Goal: Task Accomplishment & Management: Manage account settings

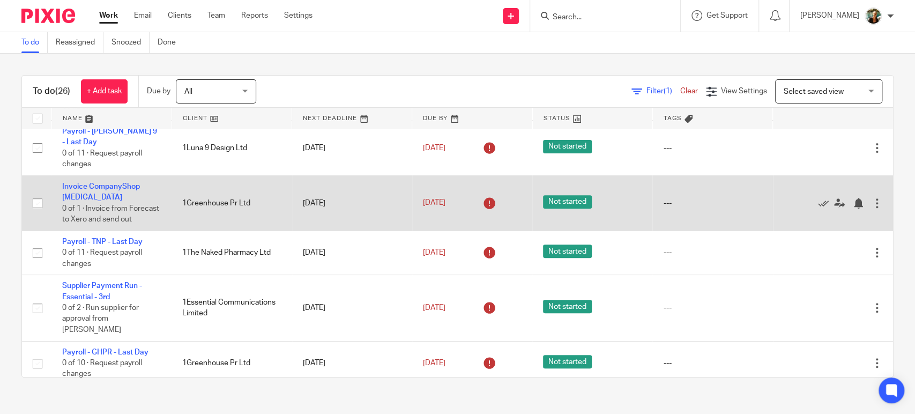
scroll to position [295, 0]
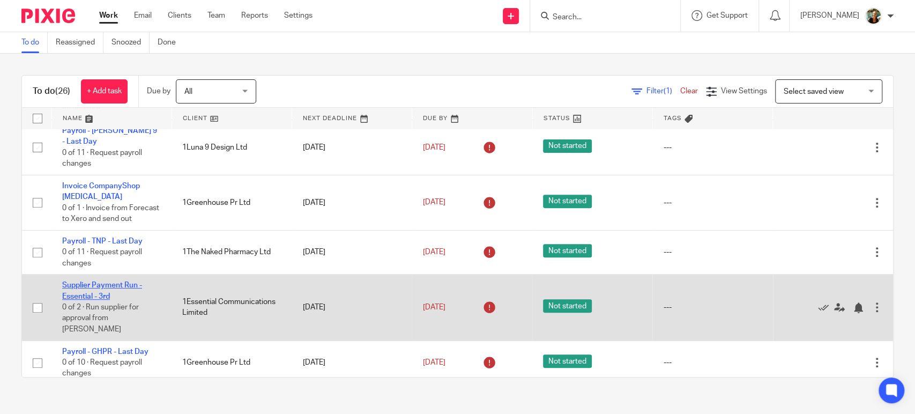
click at [107, 300] on link "Supplier Payment Run - Essential - 3rd" at bounding box center [102, 290] width 80 height 18
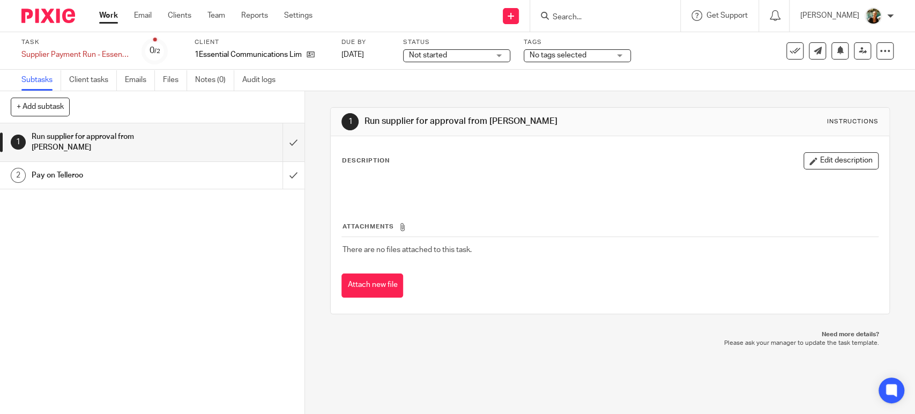
click at [454, 54] on span "Not started" at bounding box center [449, 55] width 80 height 11
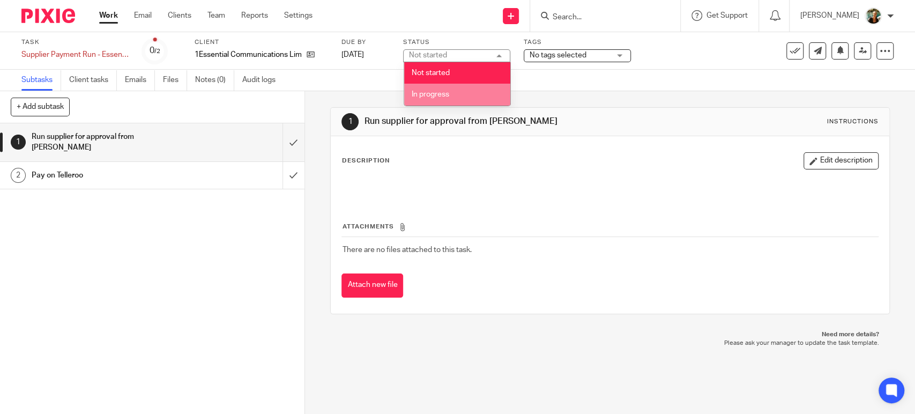
click at [450, 96] on li "In progress" at bounding box center [457, 95] width 106 height 22
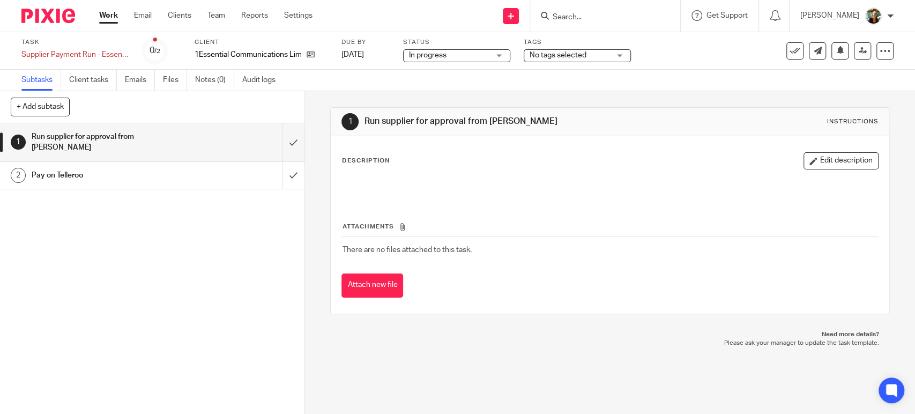
click at [566, 53] on span "No tags selected" at bounding box center [558, 55] width 57 height 8
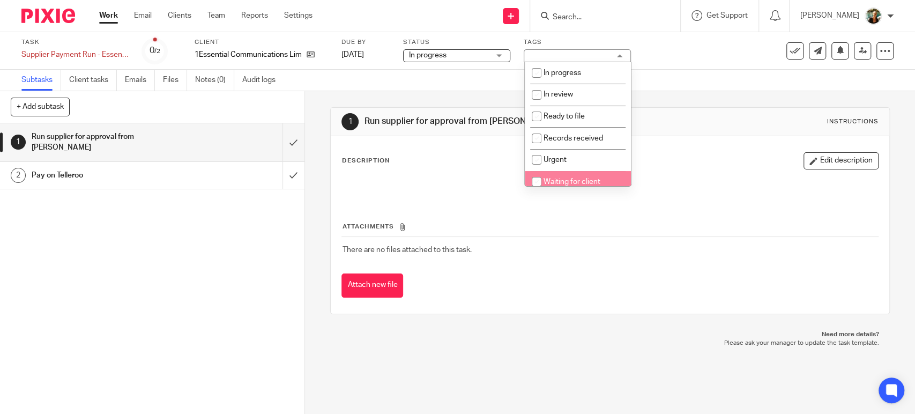
click at [556, 174] on li "Waiting for client" at bounding box center [578, 182] width 106 height 22
checkbox input "true"
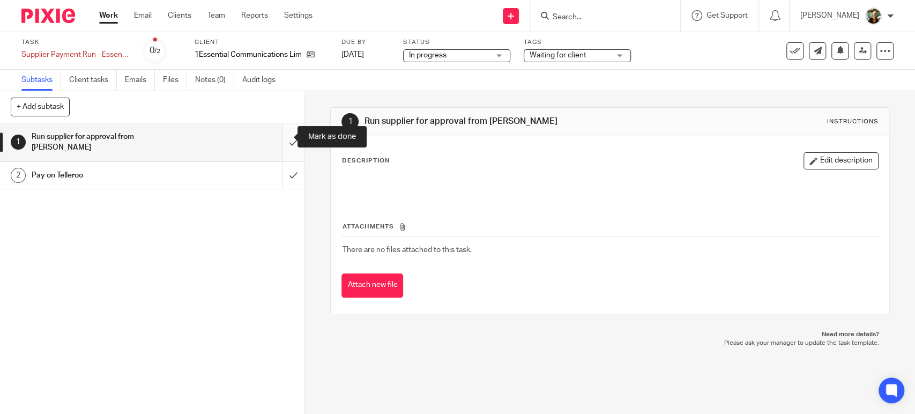
click at [280, 136] on input "submit" at bounding box center [152, 142] width 304 height 38
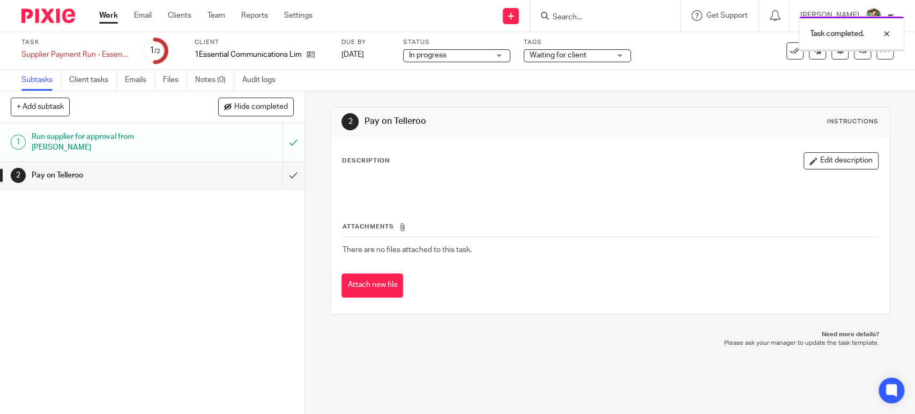
click at [105, 20] on link "Work" at bounding box center [108, 15] width 19 height 11
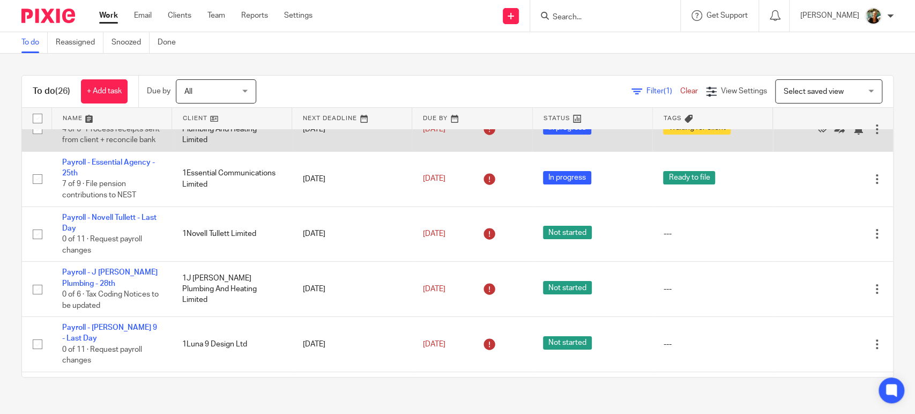
scroll to position [103, 0]
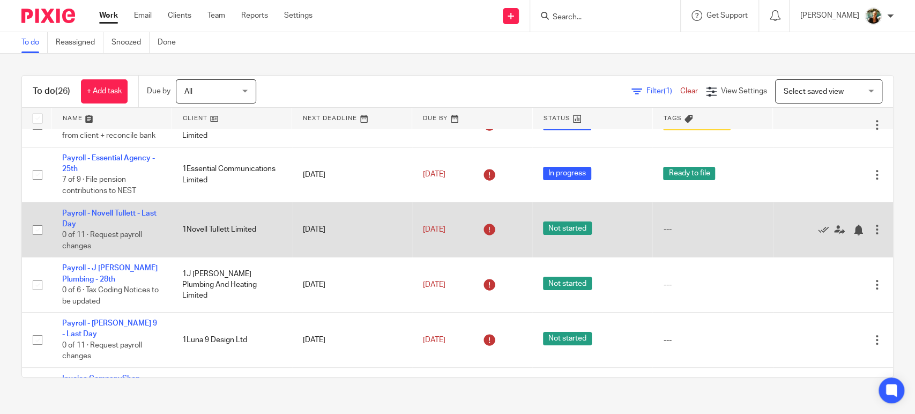
click at [116, 220] on td "Payroll - Novell Tullett - Last Day 0 of 11 · Request payroll changes" at bounding box center [111, 229] width 120 height 55
click at [116, 222] on link "Payroll - Novell Tullett - Last Day" at bounding box center [109, 219] width 94 height 18
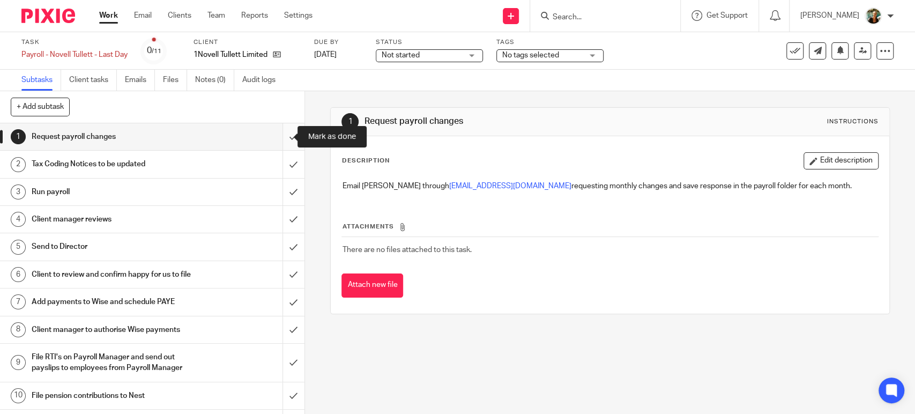
click at [273, 143] on input "submit" at bounding box center [152, 136] width 304 height 27
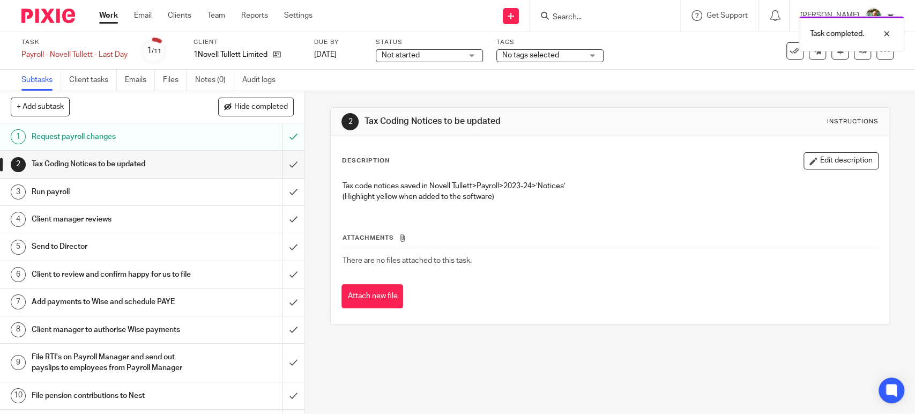
click at [442, 55] on span "Not started" at bounding box center [422, 55] width 80 height 11
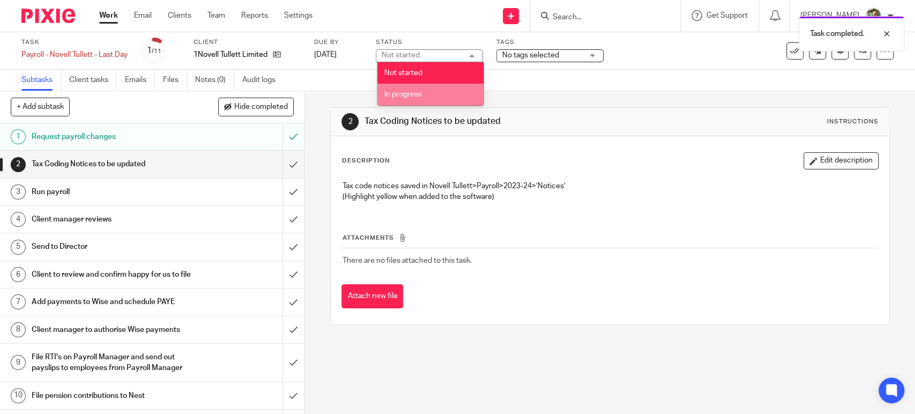
click at [442, 97] on li "In progress" at bounding box center [430, 95] width 106 height 22
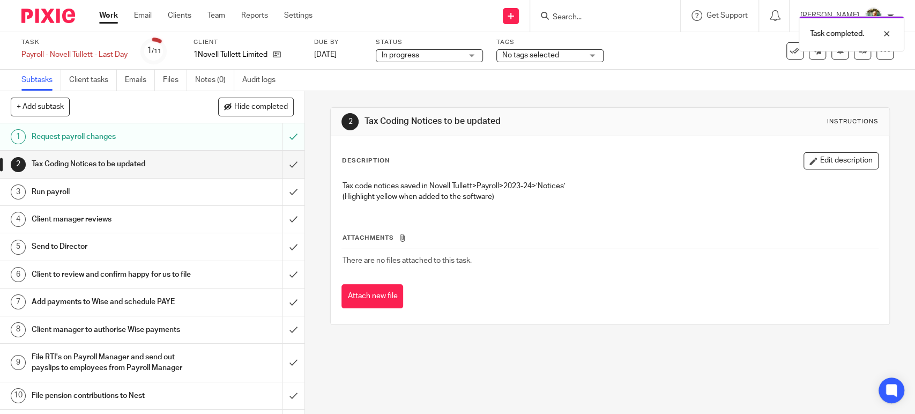
click at [548, 49] on div "Task completed." at bounding box center [681, 31] width 447 height 41
click at [549, 51] on span "No tags selected" at bounding box center [530, 55] width 57 height 8
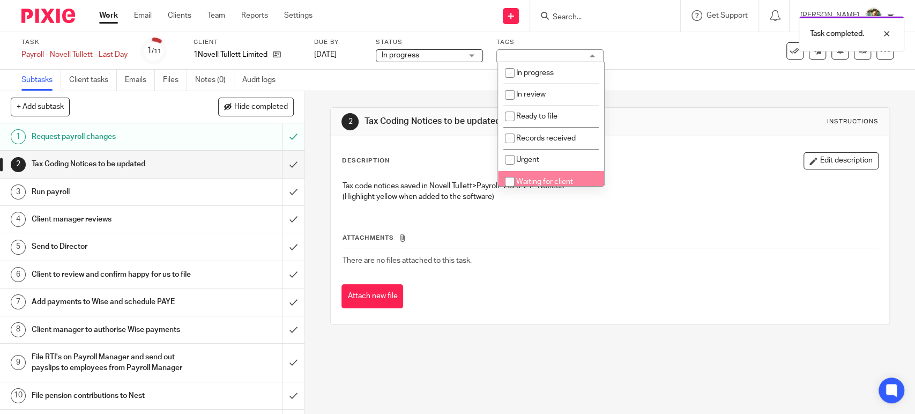
click at [541, 176] on li "Waiting for client" at bounding box center [551, 182] width 106 height 22
checkbox input "true"
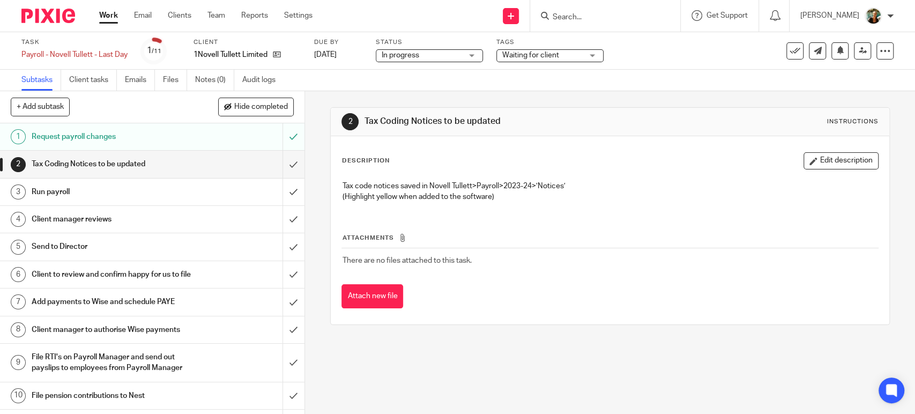
click at [113, 16] on link "Work" at bounding box center [108, 15] width 19 height 11
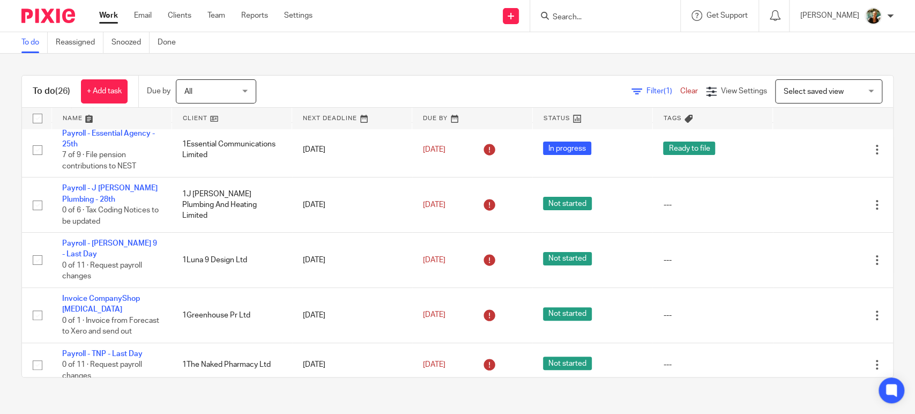
scroll to position [184, 0]
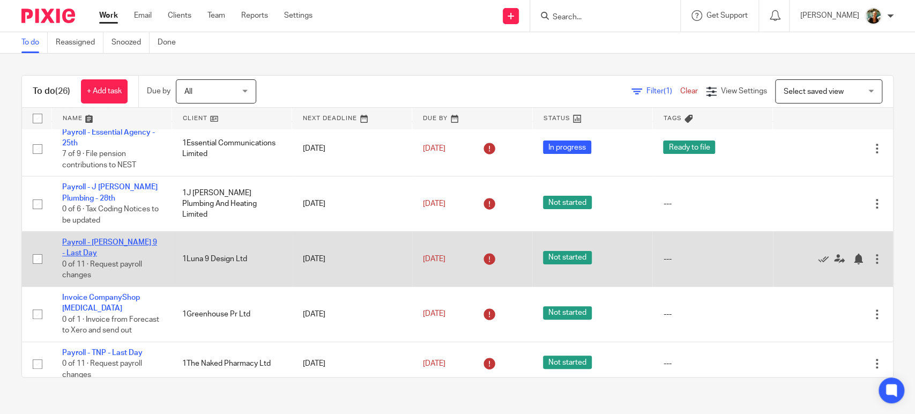
click at [136, 253] on link "Payroll - [PERSON_NAME] 9 - Last Day" at bounding box center [109, 248] width 95 height 18
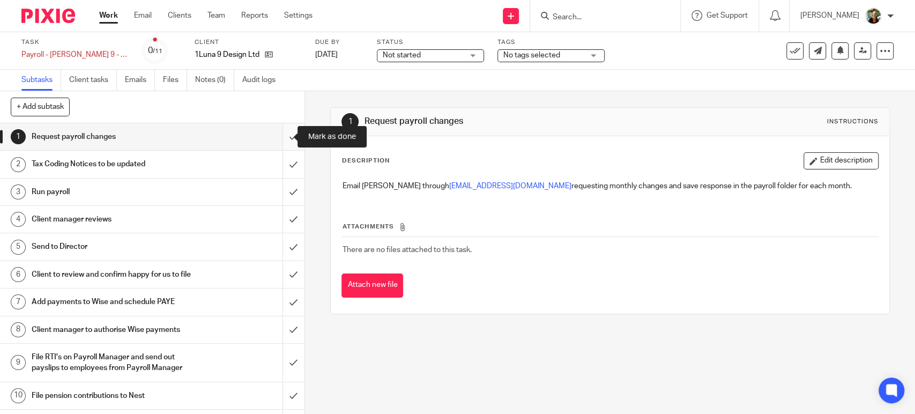
click at [284, 136] on input "submit" at bounding box center [152, 136] width 304 height 27
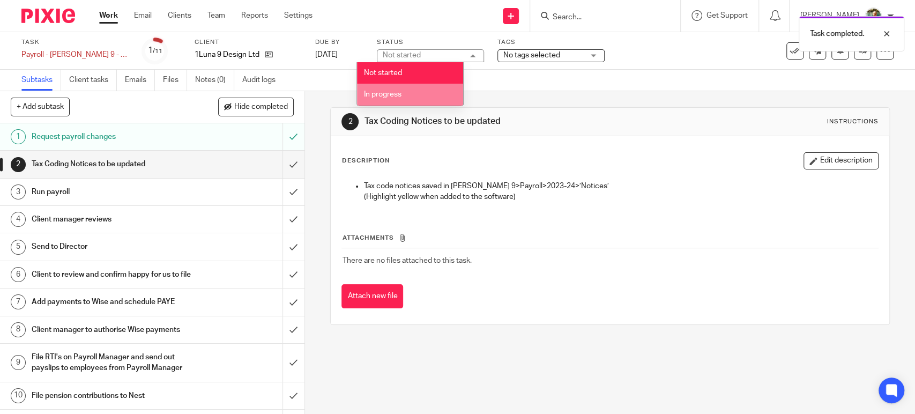
click at [412, 96] on li "In progress" at bounding box center [410, 95] width 106 height 22
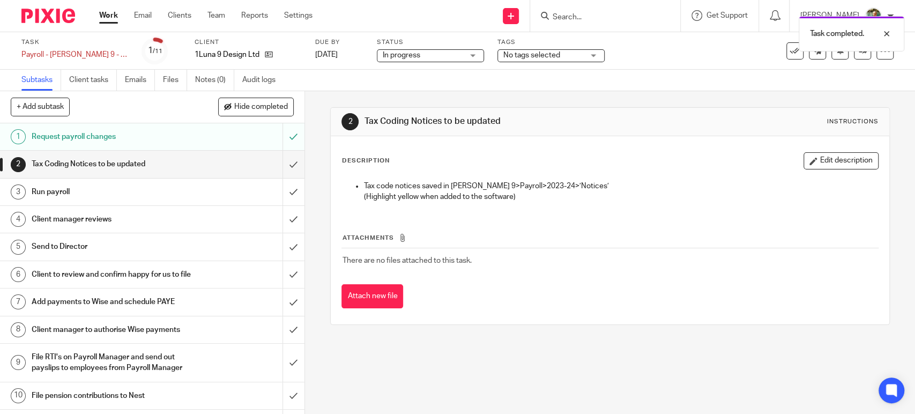
click at [512, 60] on span "No tags selected" at bounding box center [543, 55] width 80 height 11
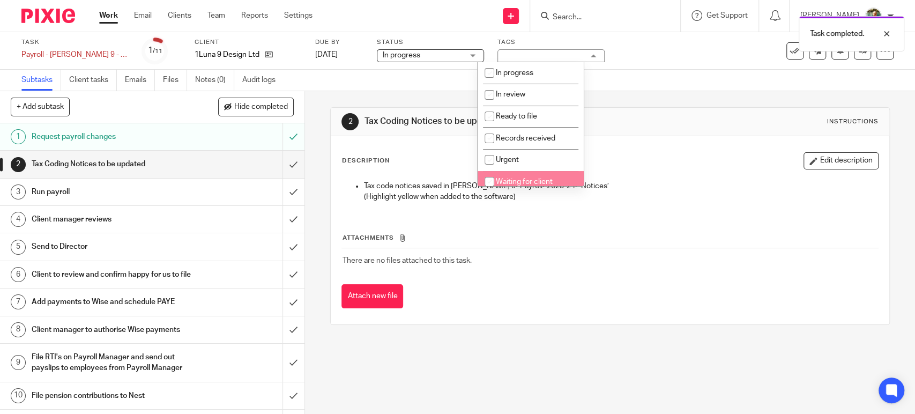
click at [500, 179] on span "Waiting for client" at bounding box center [524, 182] width 57 height 8
checkbox input "true"
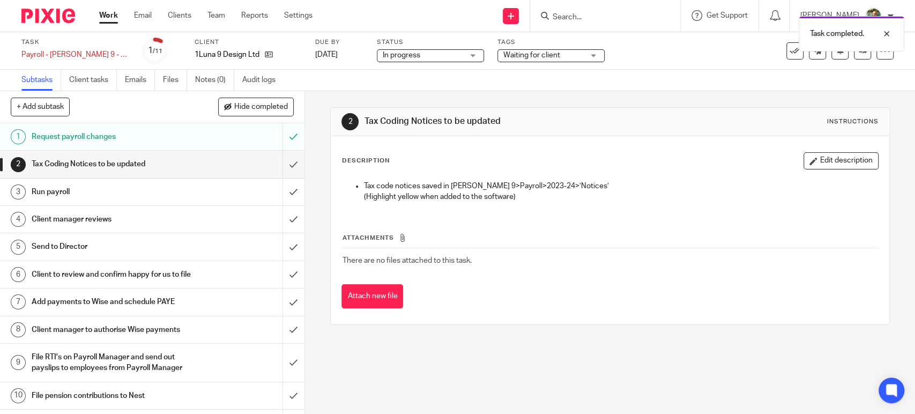
click at [108, 17] on link "Work" at bounding box center [108, 15] width 19 height 11
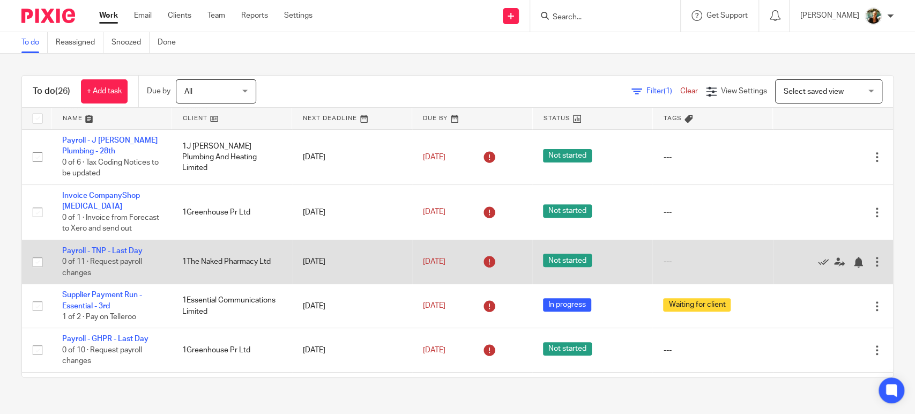
scroll to position [286, 0]
